Goal: Book appointment/travel/reservation

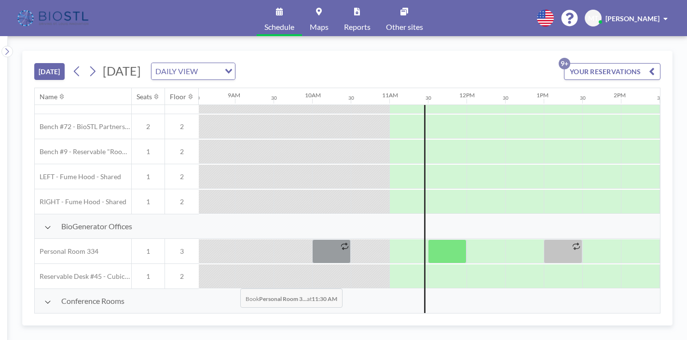
scroll to position [66, 658]
click at [428, 314] on div at bounding box center [486, 326] width 116 height 24
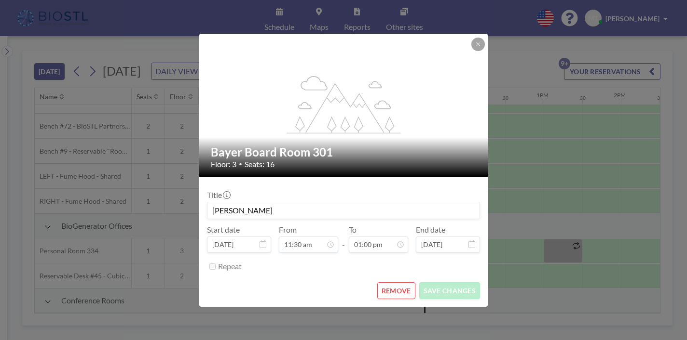
click at [387, 283] on button "REMOVE" at bounding box center [396, 291] width 38 height 17
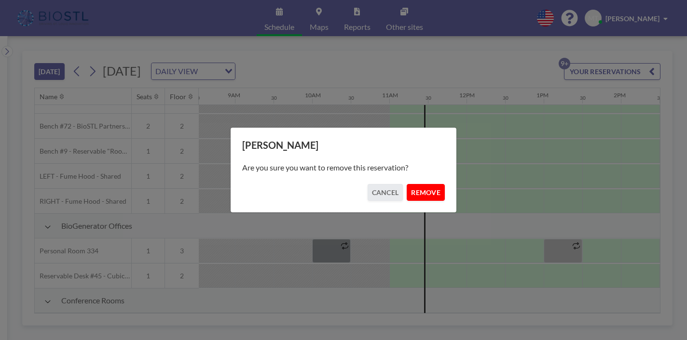
click at [413, 188] on button "REMOVE" at bounding box center [425, 192] width 38 height 17
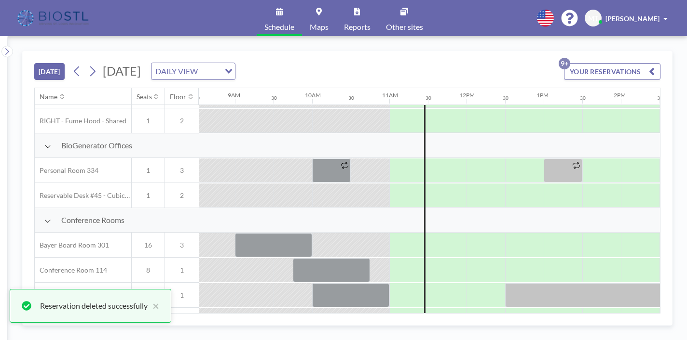
scroll to position [165, 658]
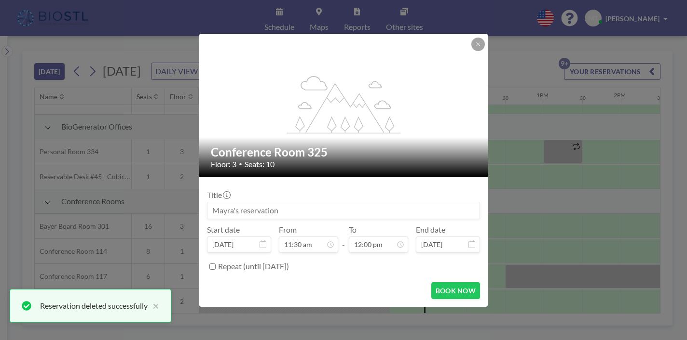
scroll to position [369, 0]
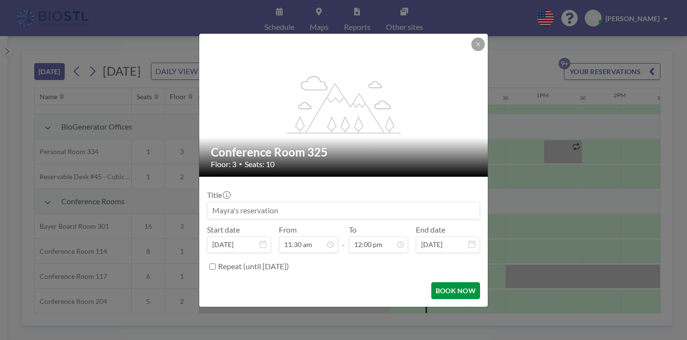
click at [431, 283] on button "BOOK NOW" at bounding box center [455, 291] width 49 height 17
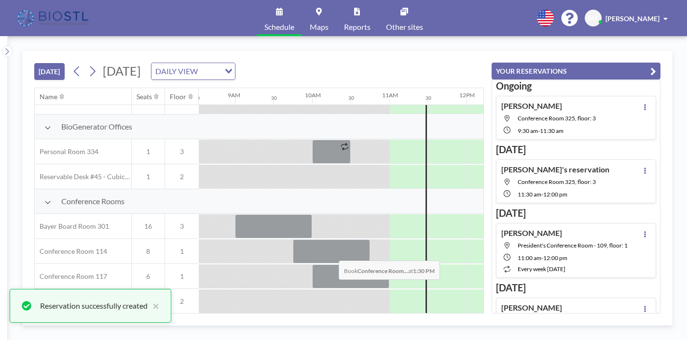
scroll to position [0, 0]
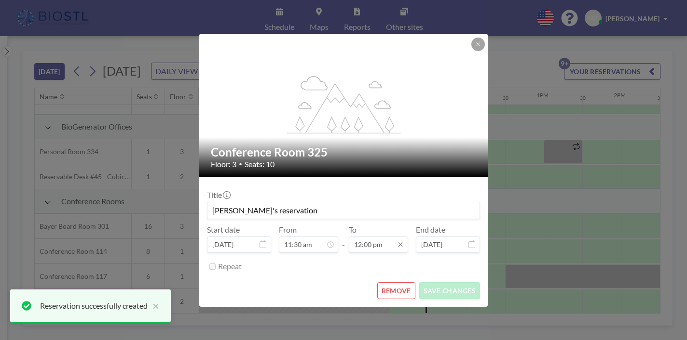
scroll to position [369, 0]
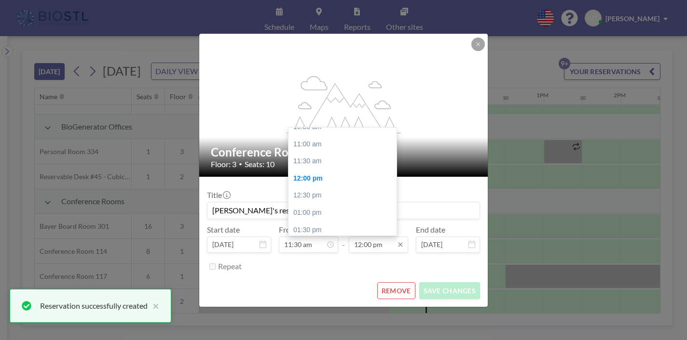
click at [363, 237] on input "12:00 pm" at bounding box center [378, 245] width 59 height 16
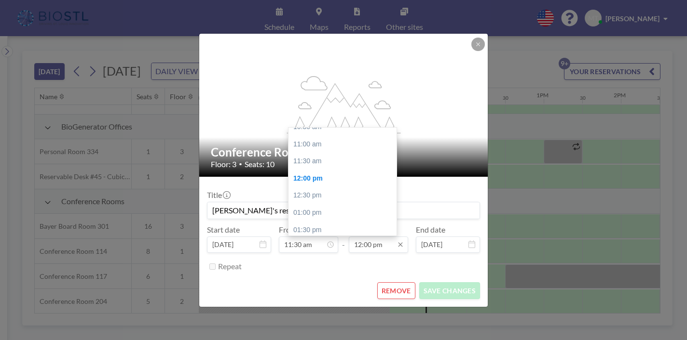
click at [355, 237] on input "12:00 pm" at bounding box center [378, 245] width 59 height 16
click at [356, 237] on input "12:00 pm" at bounding box center [378, 245] width 59 height 16
click at [316, 204] on div "01:00 pm" at bounding box center [342, 212] width 108 height 17
type input "01:00 pm"
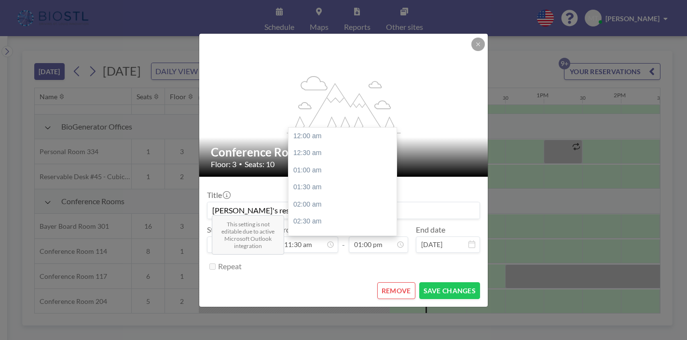
scroll to position [400, 0]
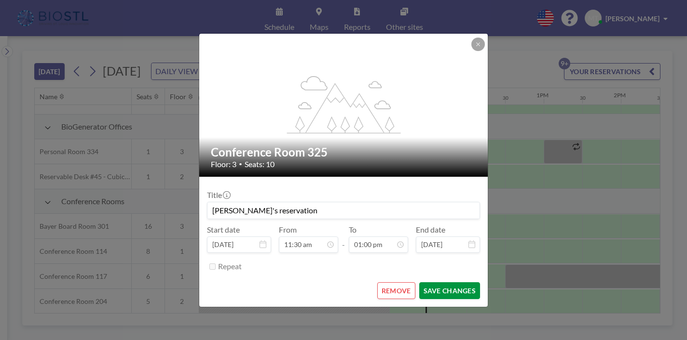
click at [424, 283] on button "SAVE CHANGES" at bounding box center [449, 291] width 61 height 17
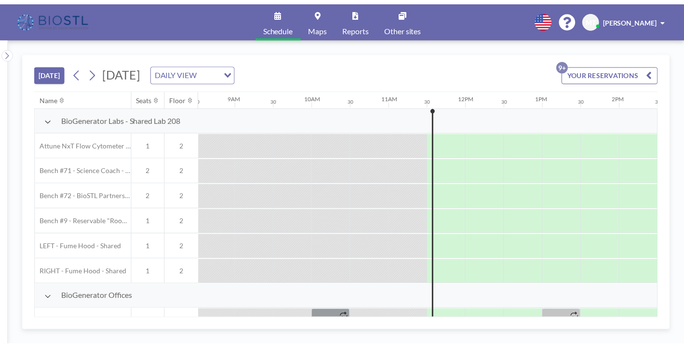
scroll to position [0, 658]
